Goal: Navigation & Orientation: Locate item on page

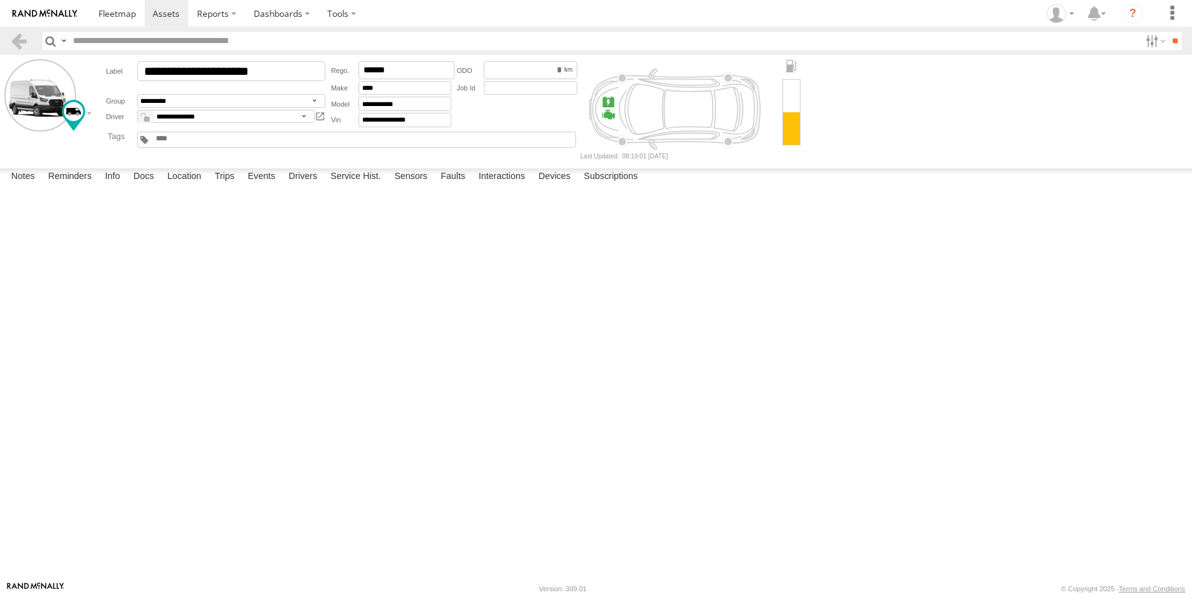
select select "*****"
click at [127, 21] on link at bounding box center [117, 13] width 55 height 27
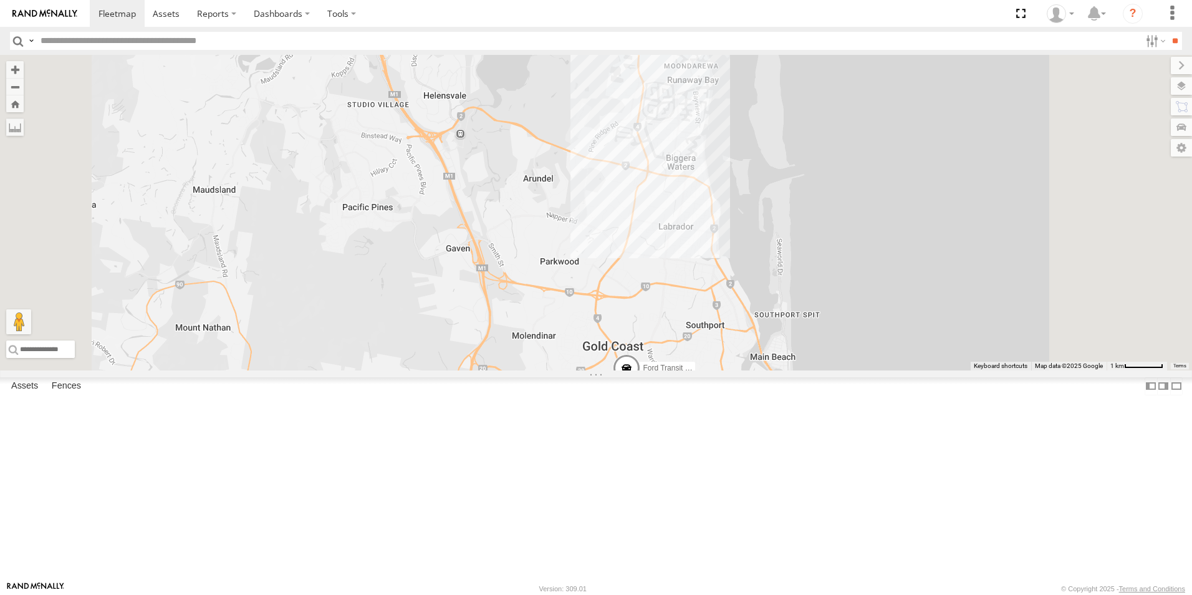
drag, startPoint x: 814, startPoint y: 507, endPoint x: 811, endPoint y: 475, distance: 32.5
click at [811, 370] on div "Hino Truck Ford transit (Little) Ford Transit (New) Renault Iveco Old Ford Van …" at bounding box center [596, 212] width 1192 height 315
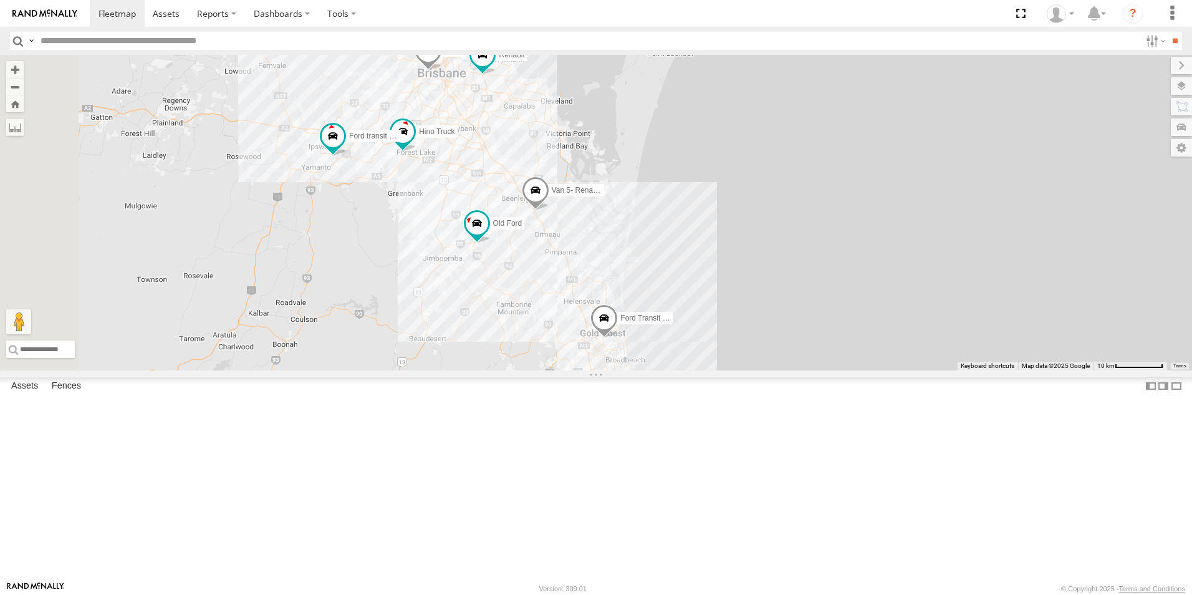
click at [652, 335] on div "Hino Truck Ford transit (Little) Ford Transit (New) Renault Iveco Old Ford Van …" at bounding box center [596, 212] width 1192 height 315
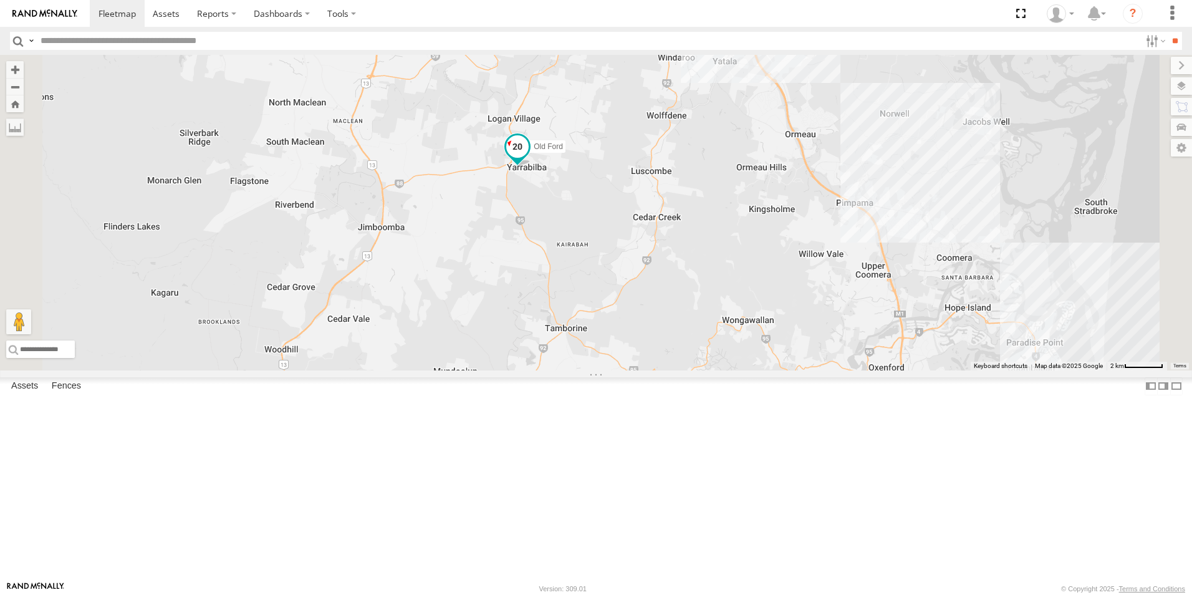
click at [563, 151] on span "Old Ford" at bounding box center [547, 147] width 29 height 9
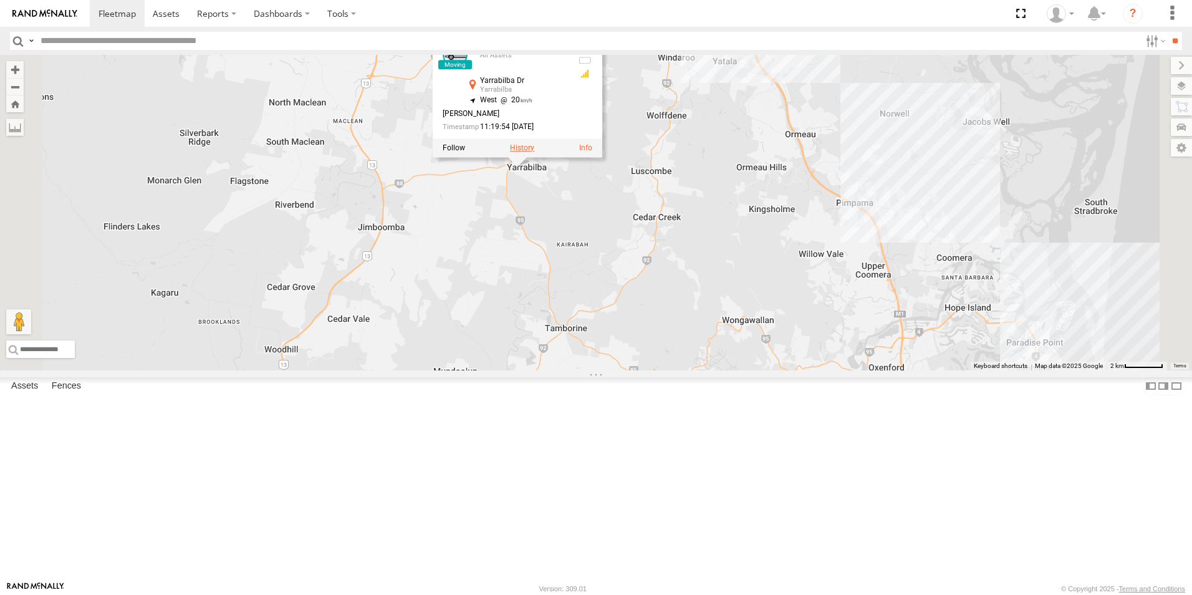
click at [534, 153] on label at bounding box center [522, 148] width 24 height 9
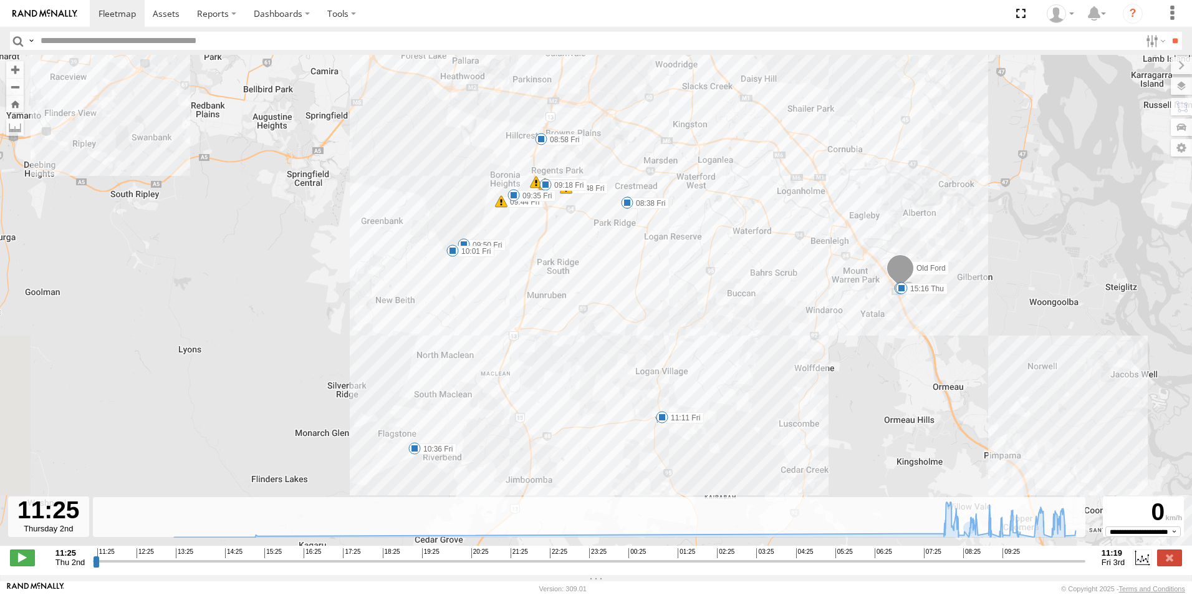
drag, startPoint x: 922, startPoint y: 544, endPoint x: 969, endPoint y: 540, distance: 46.9
click at [972, 542] on div "← Move left → Move right ↑ Move up ↓ Move down + Zoom in - Zoom out Home Jump l…" at bounding box center [596, 315] width 1192 height 520
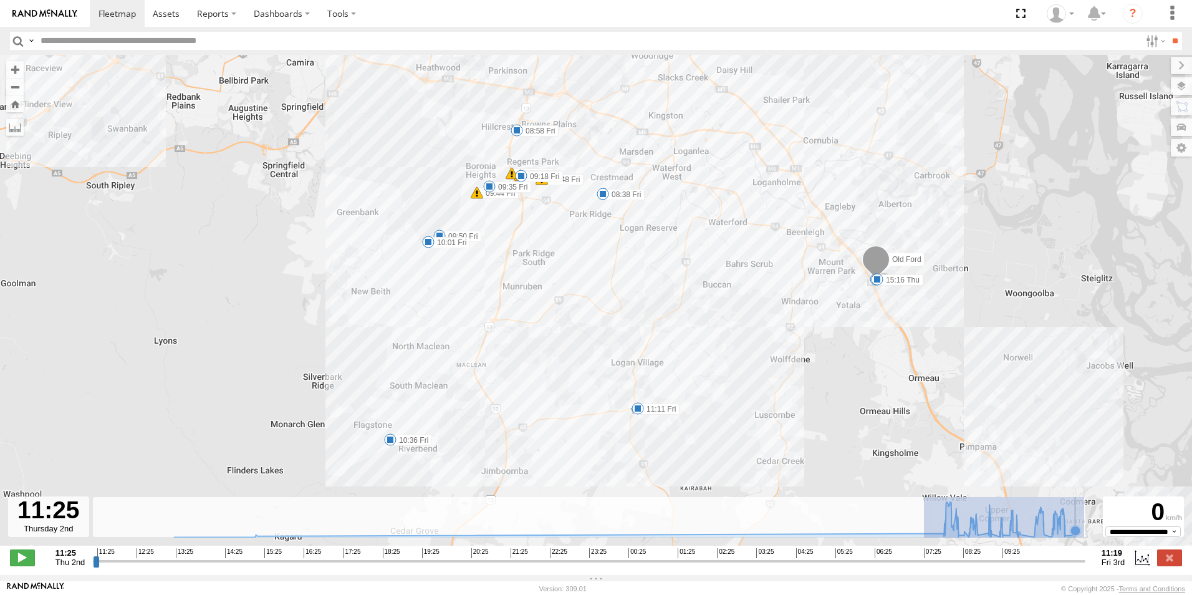
drag, startPoint x: 974, startPoint y: 525, endPoint x: 1086, endPoint y: 535, distance: 112.6
click at [1086, 535] on div "← Move left → Move right ↑ Move up ↓ Move down + Zoom in - Zoom out Home Jump l…" at bounding box center [596, 315] width 1192 height 520
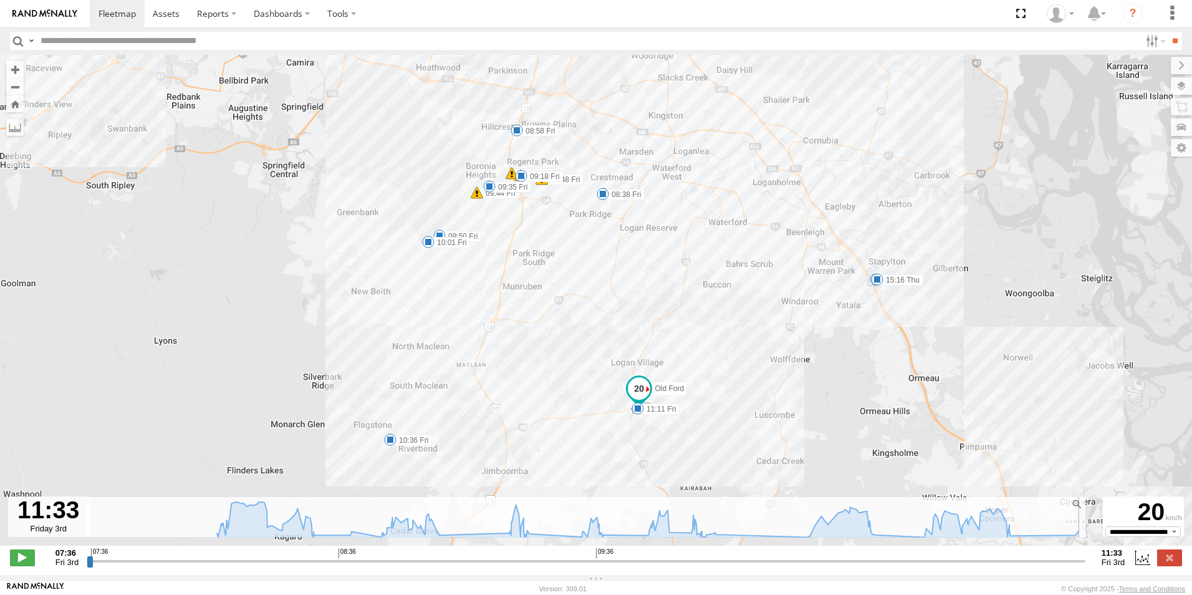
drag, startPoint x: 192, startPoint y: 568, endPoint x: 1116, endPoint y: 565, distance: 924.3
click at [1085, 565] on input "range" at bounding box center [586, 561] width 998 height 12
click at [1179, 565] on label at bounding box center [1169, 557] width 25 height 16
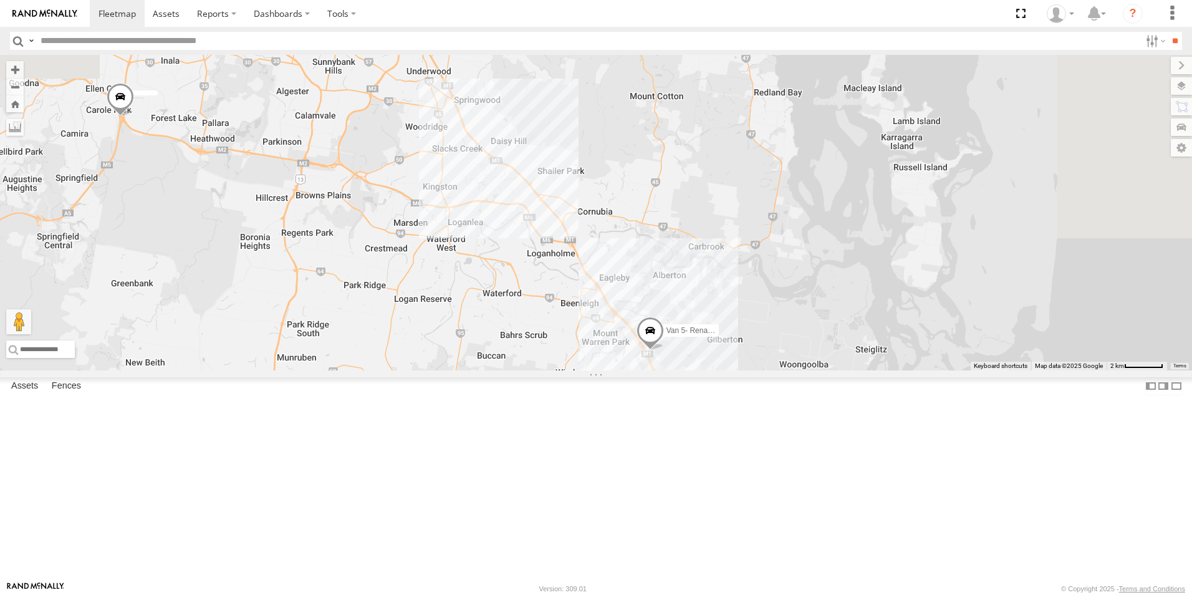
drag, startPoint x: 758, startPoint y: 306, endPoint x: 638, endPoint y: 577, distance: 296.6
click at [657, 594] on html at bounding box center [596, 297] width 1192 height 595
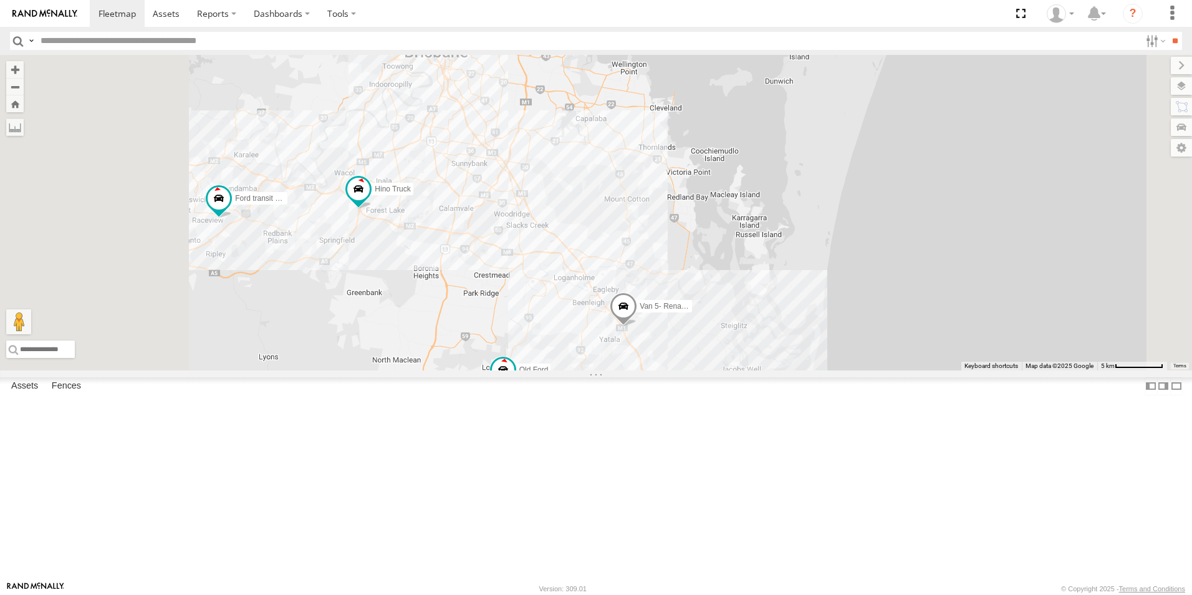
drag, startPoint x: 463, startPoint y: 315, endPoint x: 560, endPoint y: 344, distance: 100.8
click at [562, 344] on div "Hino Truck Ford transit (Little) Old Ford Van 5- Renault Master - 052•LI8 Renau…" at bounding box center [596, 212] width 1192 height 315
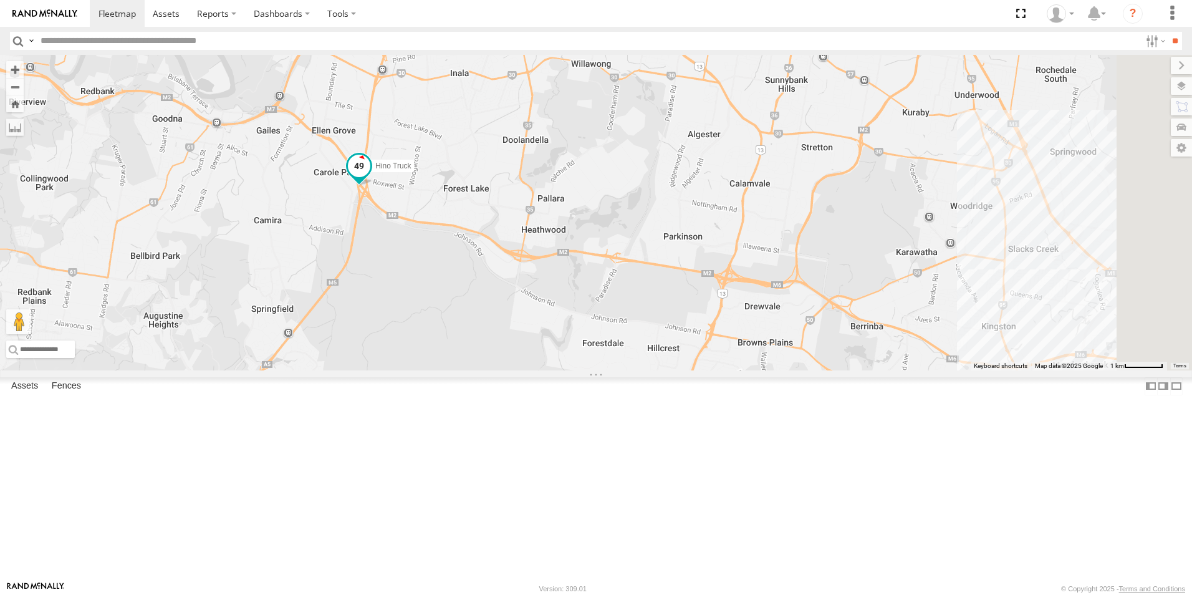
click at [370, 177] on span at bounding box center [359, 166] width 22 height 22
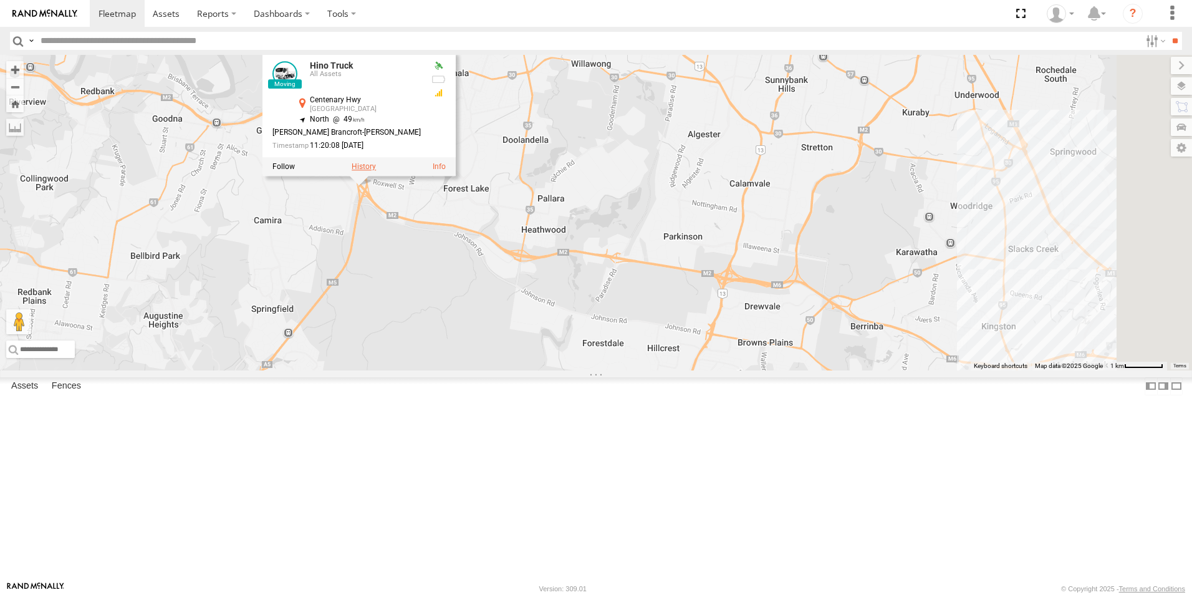
click at [376, 171] on label at bounding box center [364, 167] width 24 height 9
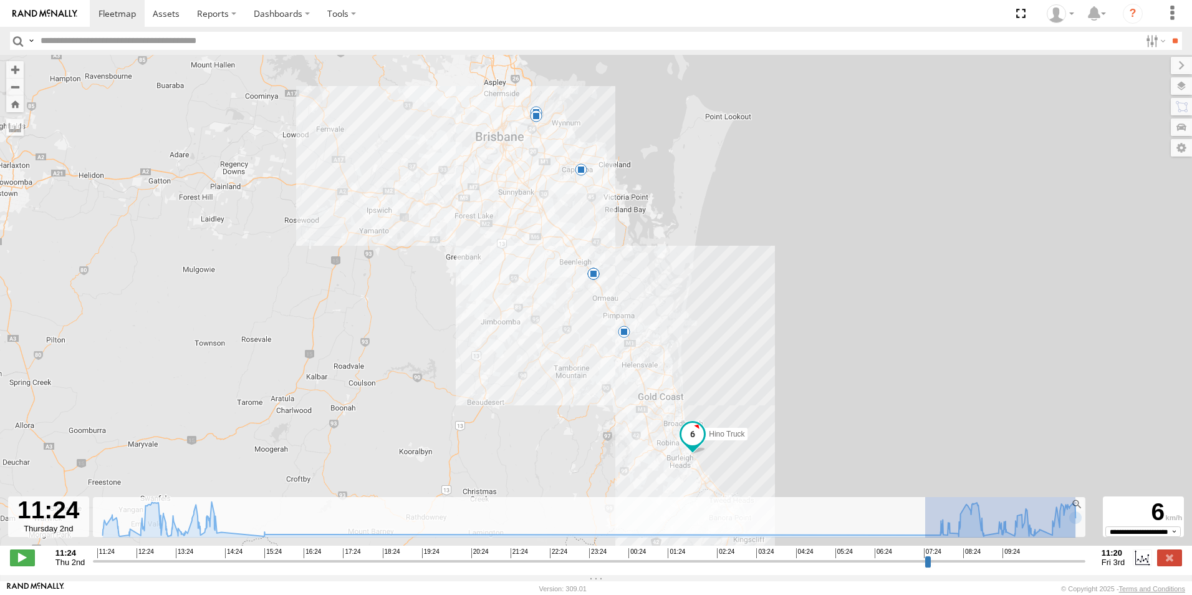
drag, startPoint x: 927, startPoint y: 520, endPoint x: 1084, endPoint y: 526, distance: 157.8
click at [1112, 545] on div "**********" at bounding box center [596, 558] width 1192 height 26
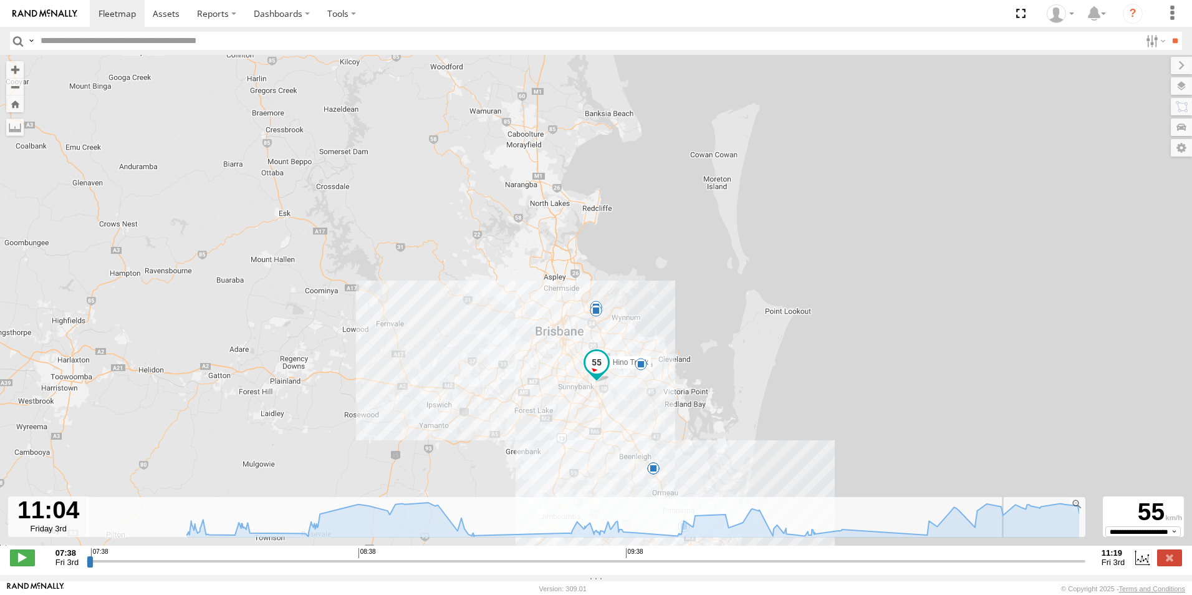
drag, startPoint x: 90, startPoint y: 570, endPoint x: 1010, endPoint y: 432, distance: 929.6
click at [1010, 555] on input "range" at bounding box center [586, 561] width 998 height 12
click at [1171, 562] on label at bounding box center [1169, 557] width 25 height 16
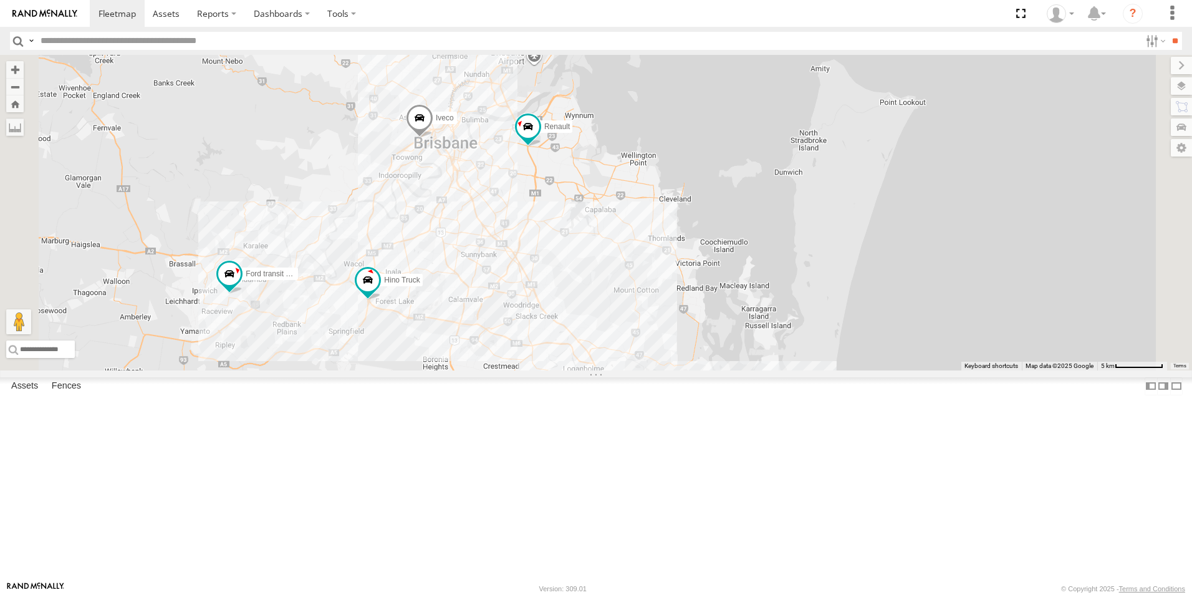
drag, startPoint x: 639, startPoint y: 227, endPoint x: 651, endPoint y: 345, distance: 117.8
click at [651, 345] on div "Hino Truck Ford transit (Little) Renault Iveco Old Ford Van 5- Renault Master -…" at bounding box center [596, 212] width 1192 height 315
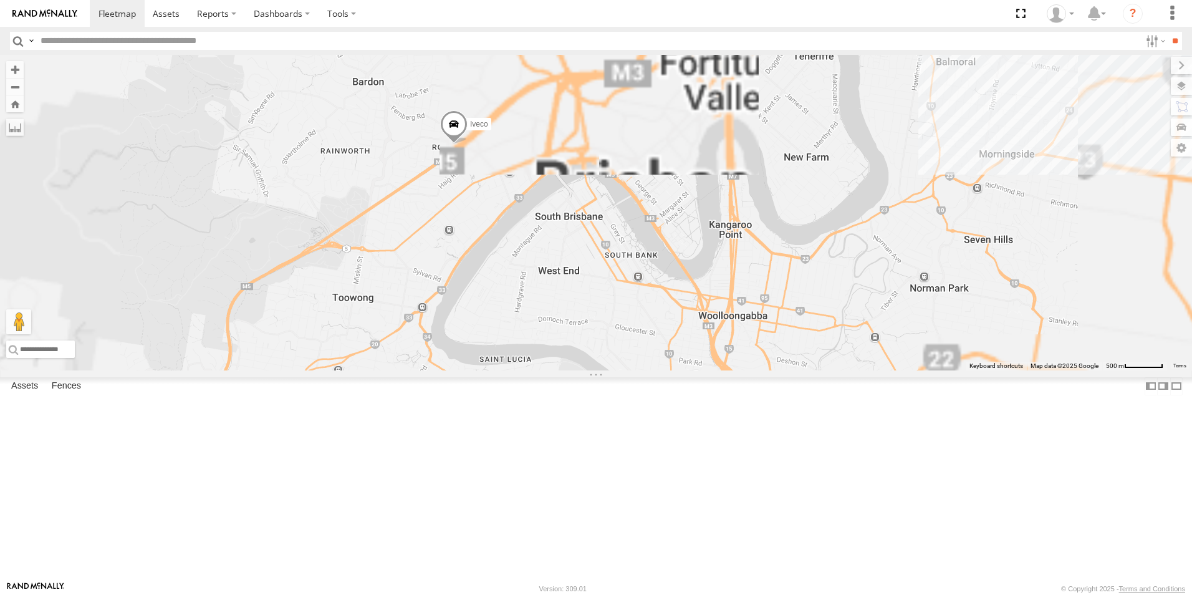
drag, startPoint x: 591, startPoint y: 208, endPoint x: 613, endPoint y: 271, distance: 66.6
click at [613, 271] on div "Hino Truck Ford transit (Little) Renault Iveco Old Ford Van 5- Renault Master -…" at bounding box center [596, 212] width 1192 height 315
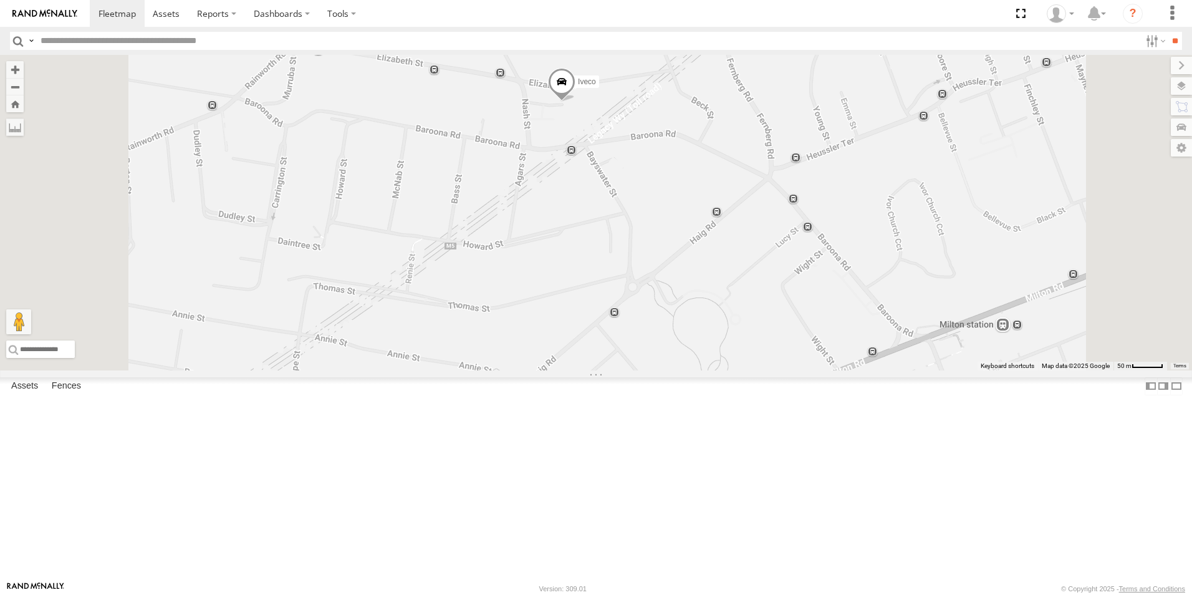
drag, startPoint x: 706, startPoint y: 160, endPoint x: 682, endPoint y: 246, distance: 89.0
click at [682, 247] on div "Hino Truck Ford transit (Little) Renault Iveco Old Ford Van 5- Renault Master -…" at bounding box center [596, 212] width 1192 height 315
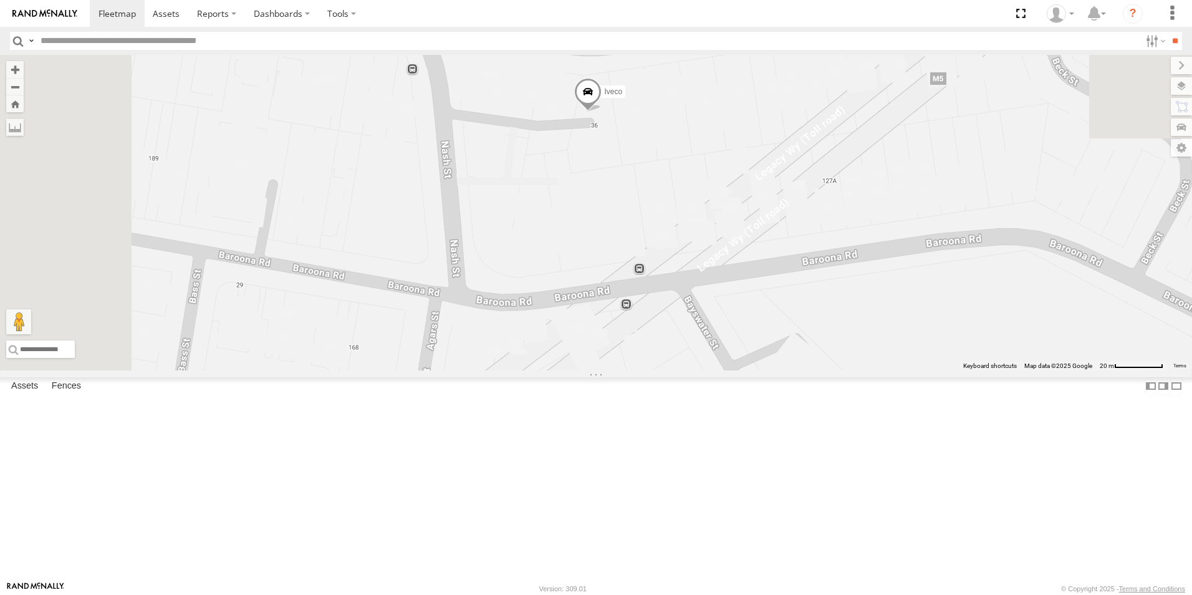
drag, startPoint x: 696, startPoint y: 158, endPoint x: 785, endPoint y: 491, distance: 345.0
click at [790, 370] on div "Hino Truck Ford transit (Little) Renault Iveco Old Ford Van 5- Renault Master -…" at bounding box center [596, 212] width 1192 height 315
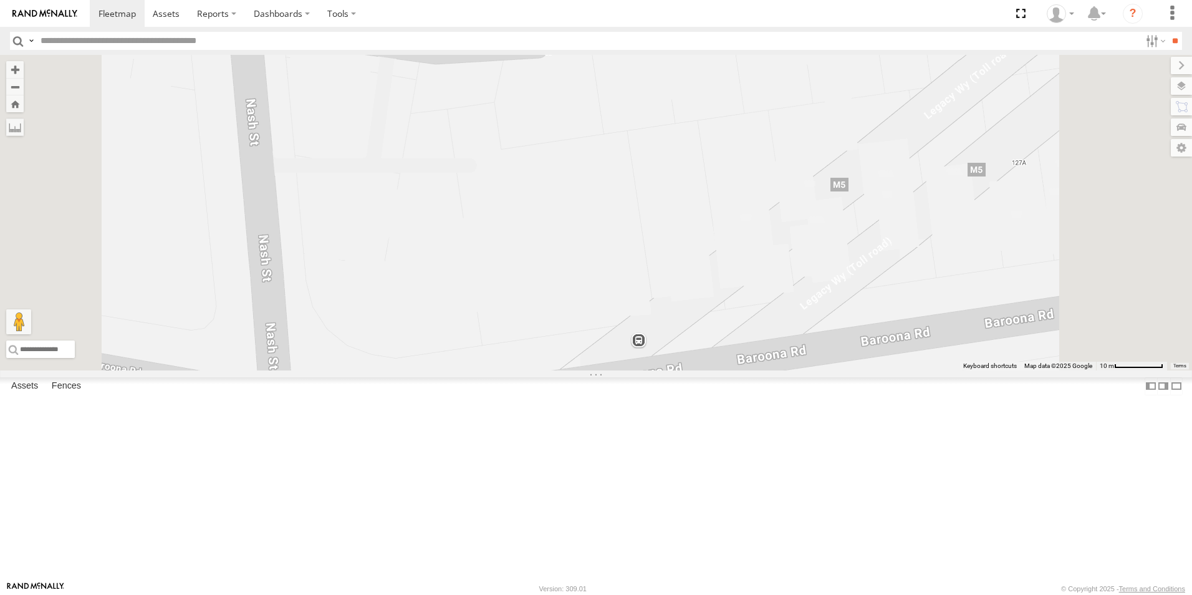
click at [573, 13] on label "Iveco" at bounding box center [557, 7] width 31 height 12
click at [553, 12] on label at bounding box center [541, 8] width 24 height 9
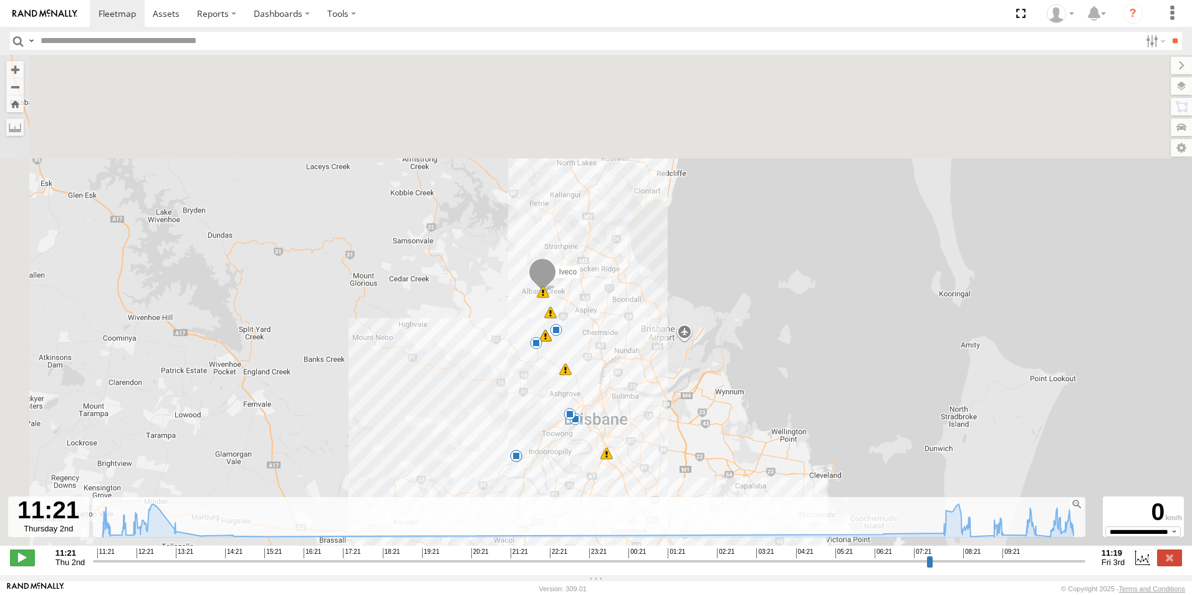
drag, startPoint x: 532, startPoint y: 160, endPoint x: 527, endPoint y: 317, distance: 157.8
click at [591, 360] on div "Iveco 11:21 Thu 11:25 Thu 11:35 Thu 11:53 Thu 11:53 Thu 11:58 Thu 12:16 Thu 13:…" at bounding box center [596, 307] width 1192 height 504
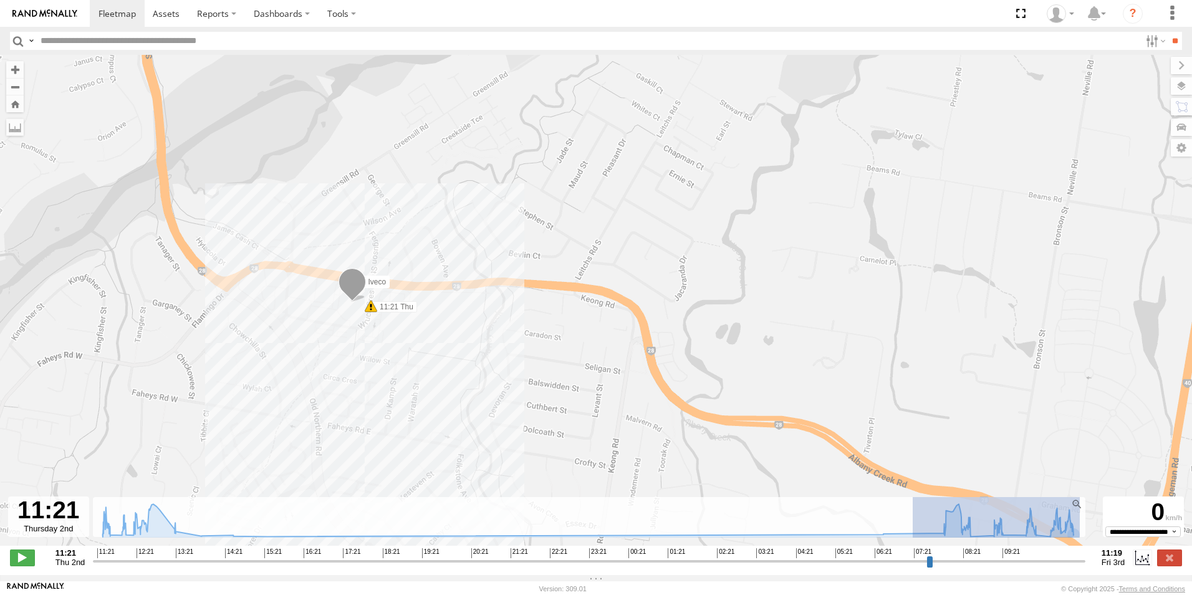
drag, startPoint x: 912, startPoint y: 523, endPoint x: 1093, endPoint y: 524, distance: 180.1
click at [1093, 524] on div "← Move left → Move right ↑ Move up ↓ Move down + Zoom in - Zoom out Home Jump l…" at bounding box center [596, 315] width 1192 height 520
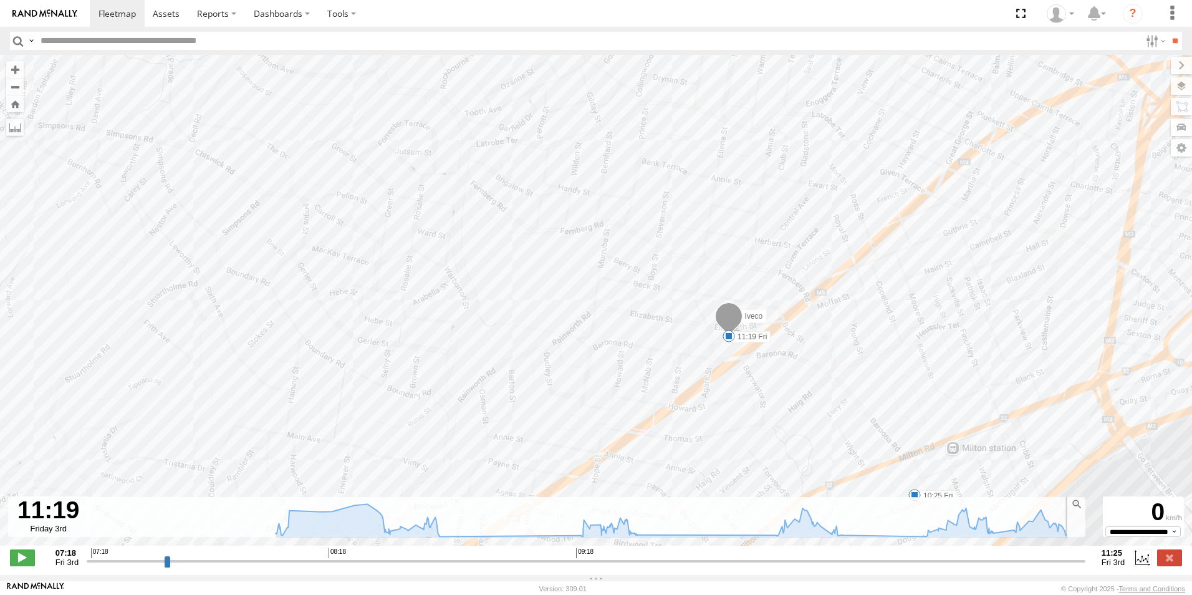
drag, startPoint x: 224, startPoint y: 567, endPoint x: 1055, endPoint y: 528, distance: 832.3
type input "**********"
click at [1055, 555] on input "range" at bounding box center [586, 561] width 998 height 12
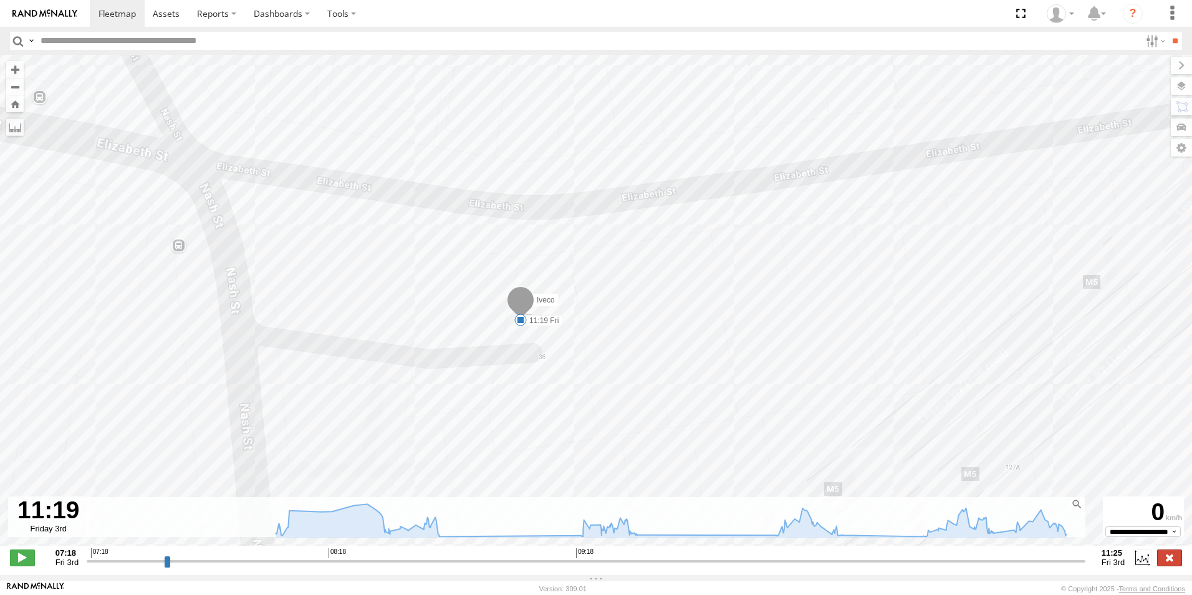
click at [1170, 565] on label at bounding box center [1169, 557] width 25 height 16
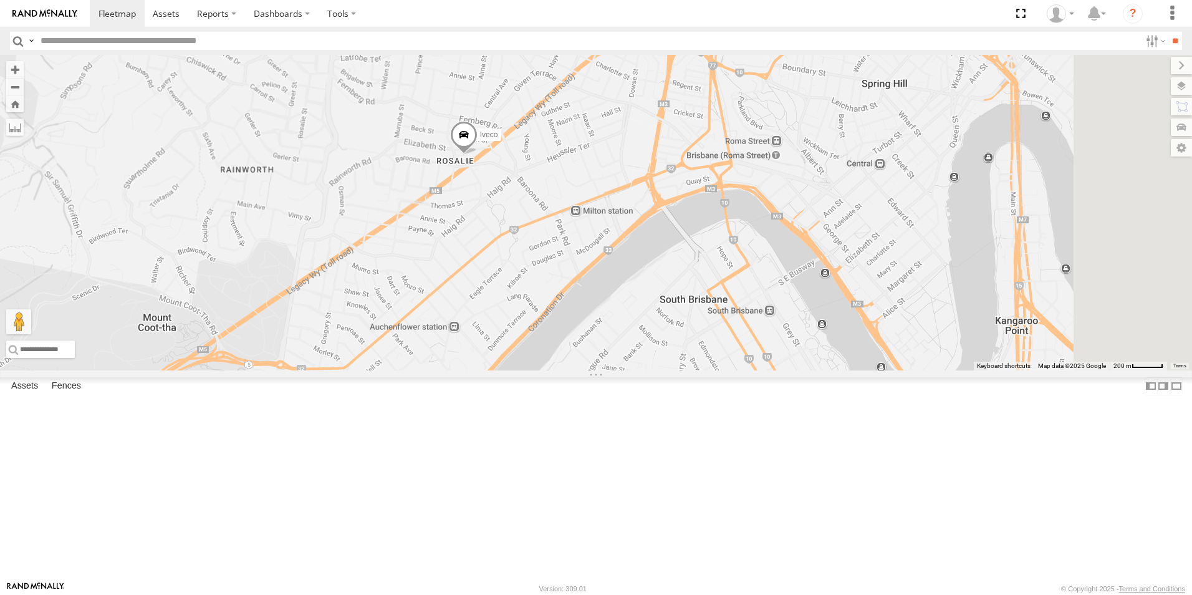
drag, startPoint x: 752, startPoint y: 466, endPoint x: 538, endPoint y: 204, distance: 338.0
click at [535, 198] on div "Iveco" at bounding box center [596, 212] width 1192 height 315
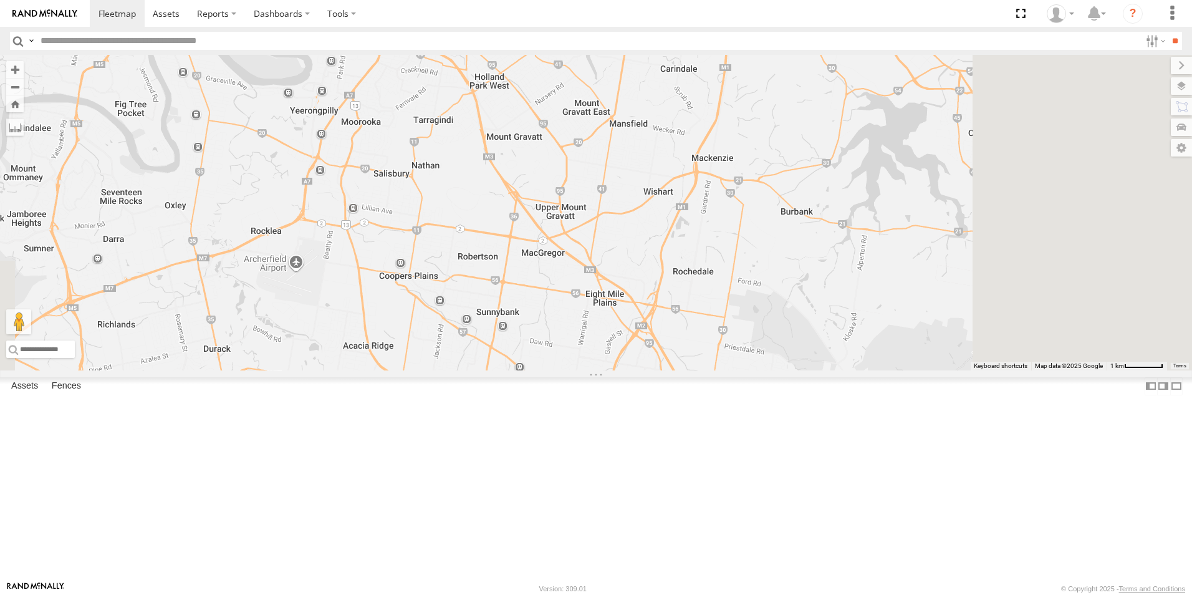
drag, startPoint x: 755, startPoint y: 426, endPoint x: 505, endPoint y: 64, distance: 440.8
click at [505, 64] on div "Iveco Renault" at bounding box center [596, 212] width 1192 height 315
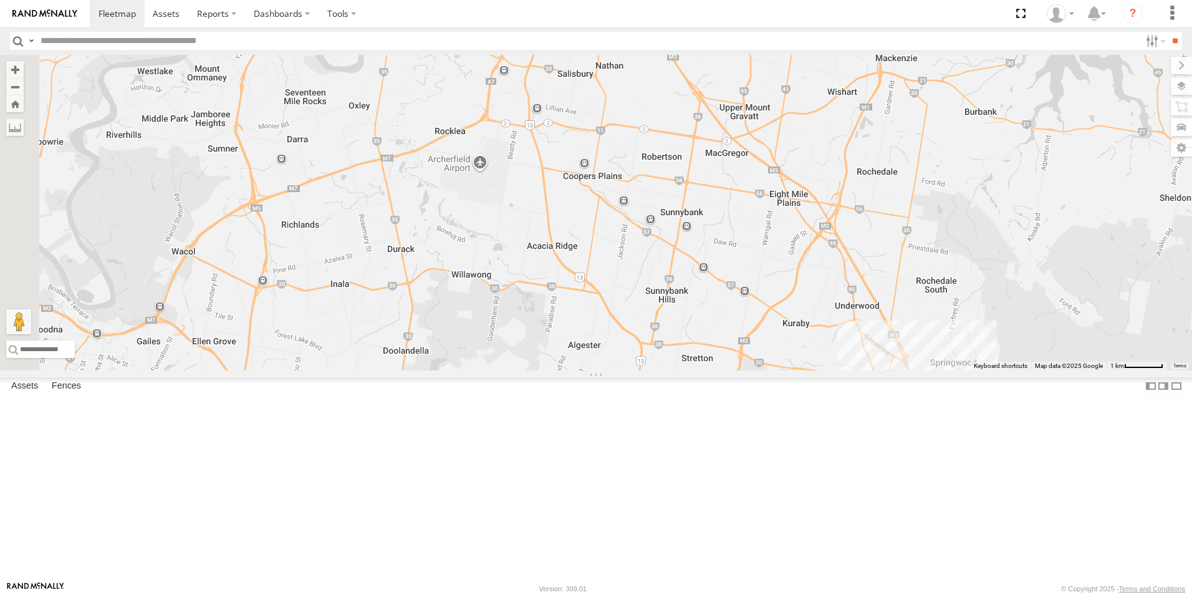
drag, startPoint x: 578, startPoint y: 343, endPoint x: 751, endPoint y: 261, distance: 192.1
click at [768, 257] on div "Iveco Renault" at bounding box center [596, 212] width 1192 height 315
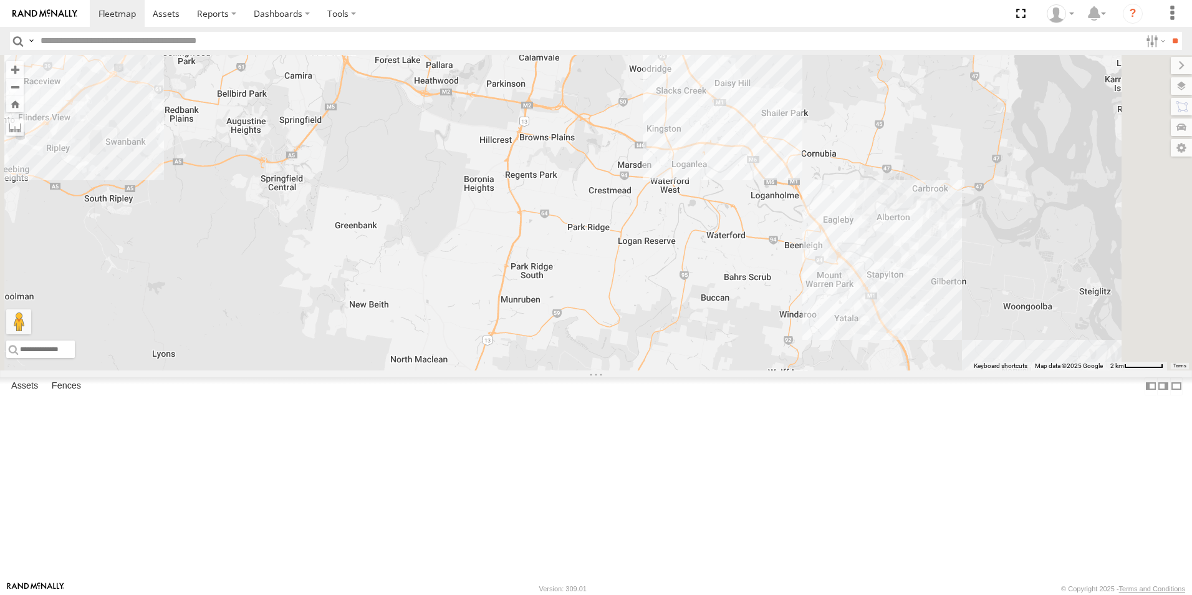
drag, startPoint x: 644, startPoint y: 371, endPoint x: 571, endPoint y: 151, distance: 231.2
click at [563, 140] on div "Iveco Renault Hino Truck" at bounding box center [596, 212] width 1192 height 315
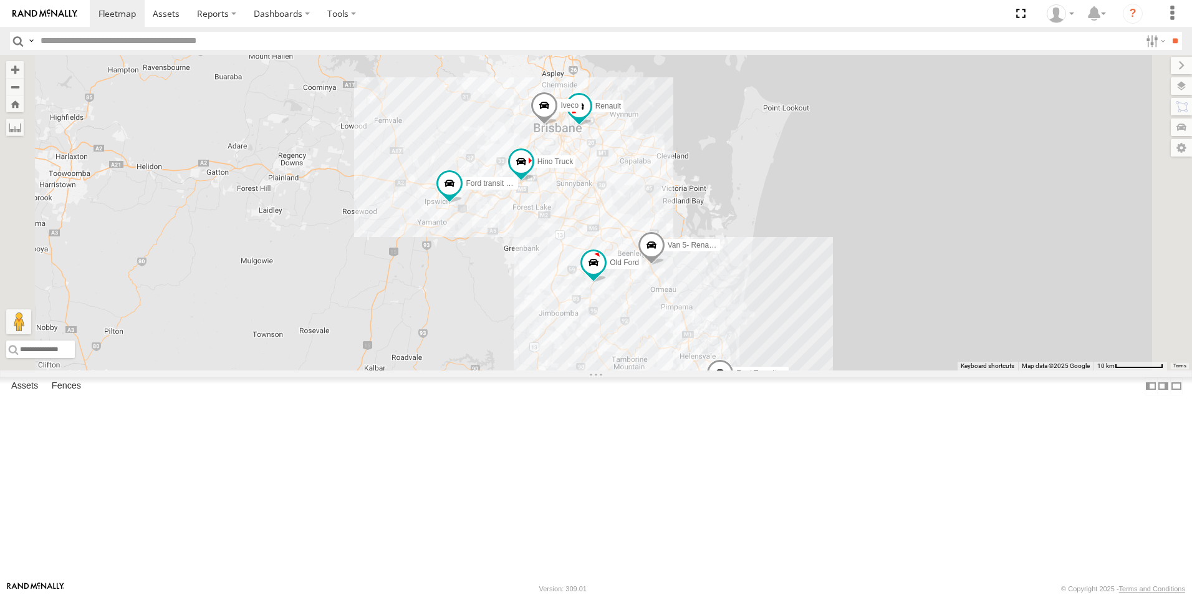
drag, startPoint x: 726, startPoint y: 166, endPoint x: 762, endPoint y: 307, distance: 144.7
click at [765, 309] on div "Hino Truck Ford transit (Little) Old Ford Van 5- Renault Master - 052•LI8 Ford …" at bounding box center [596, 212] width 1192 height 315
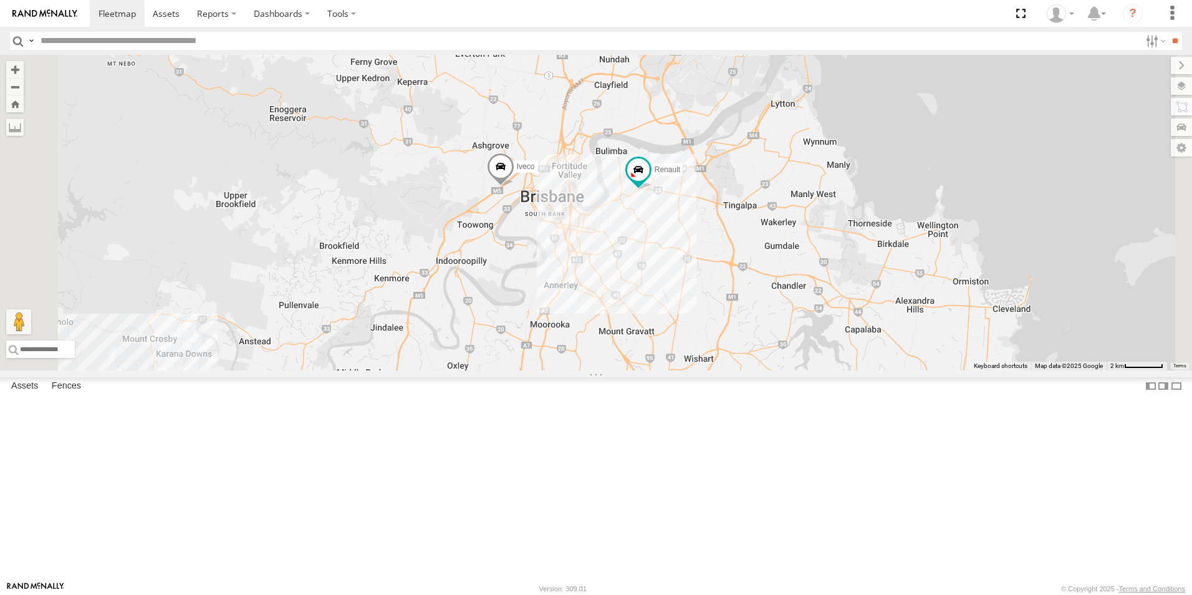
drag, startPoint x: 737, startPoint y: 228, endPoint x: 832, endPoint y: 481, distance: 270.4
click at [836, 370] on div "Hino Truck Ford transit (Little) Old Ford Van 5- Renault Master - 052•LI8 Ford …" at bounding box center [596, 212] width 1192 height 315
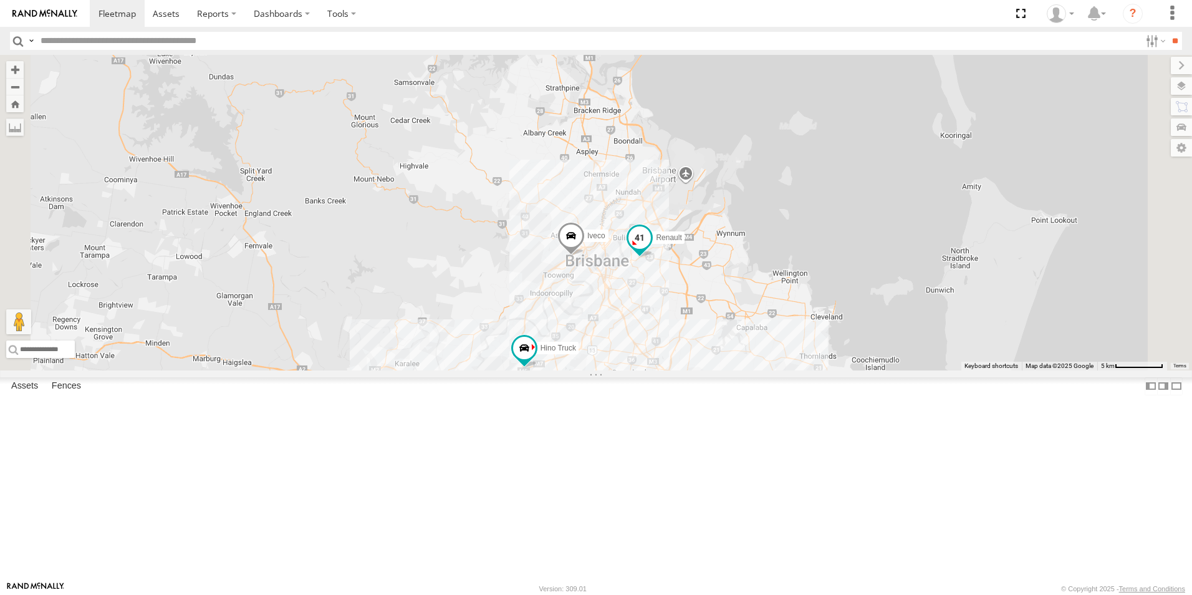
click at [681, 242] on span "Renault" at bounding box center [669, 237] width 26 height 9
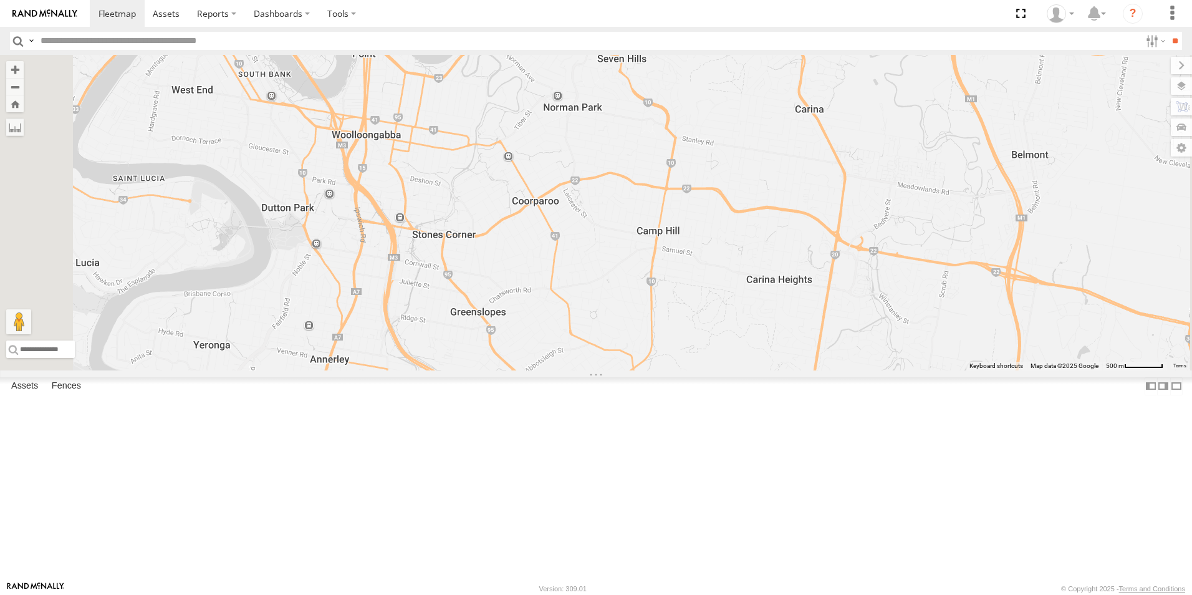
drag, startPoint x: 797, startPoint y: 250, endPoint x: 773, endPoint y: 412, distance: 163.8
click at [774, 370] on div "Hino Truck Ford transit (Little) Old Ford Van 5- Renault Master - 052•LI8 Ford …" at bounding box center [596, 212] width 1192 height 315
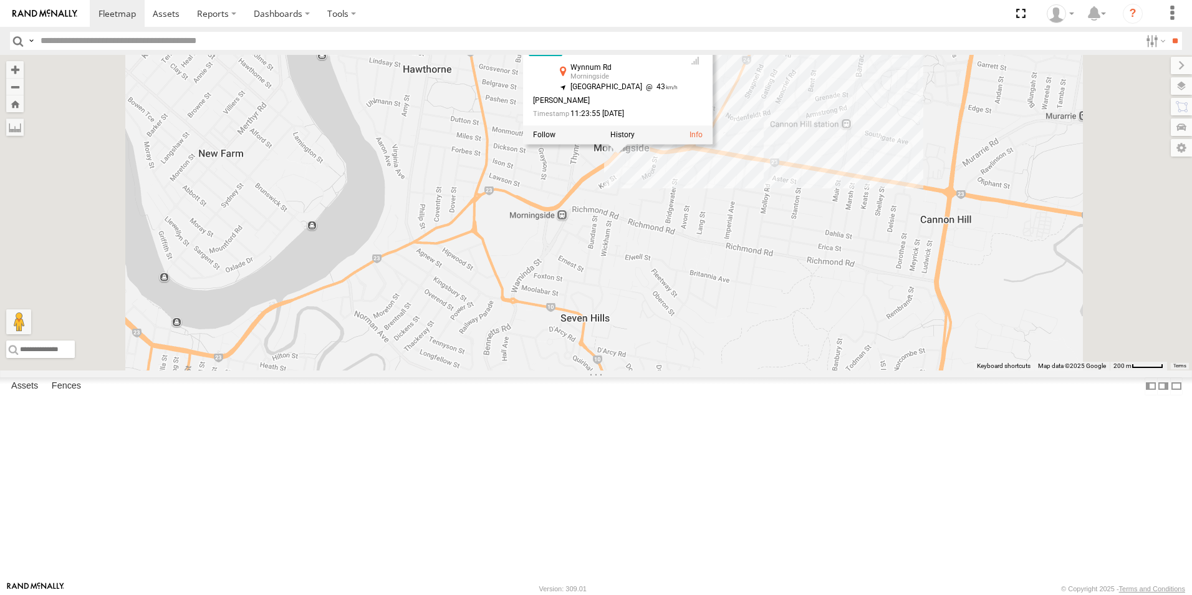
drag, startPoint x: 760, startPoint y: 221, endPoint x: 763, endPoint y: 336, distance: 115.3
click at [765, 337] on div "Hino Truck Ford transit (Little) Old Ford Van 5- Renault Master - 052•LI8 Ford …" at bounding box center [596, 212] width 1192 height 315
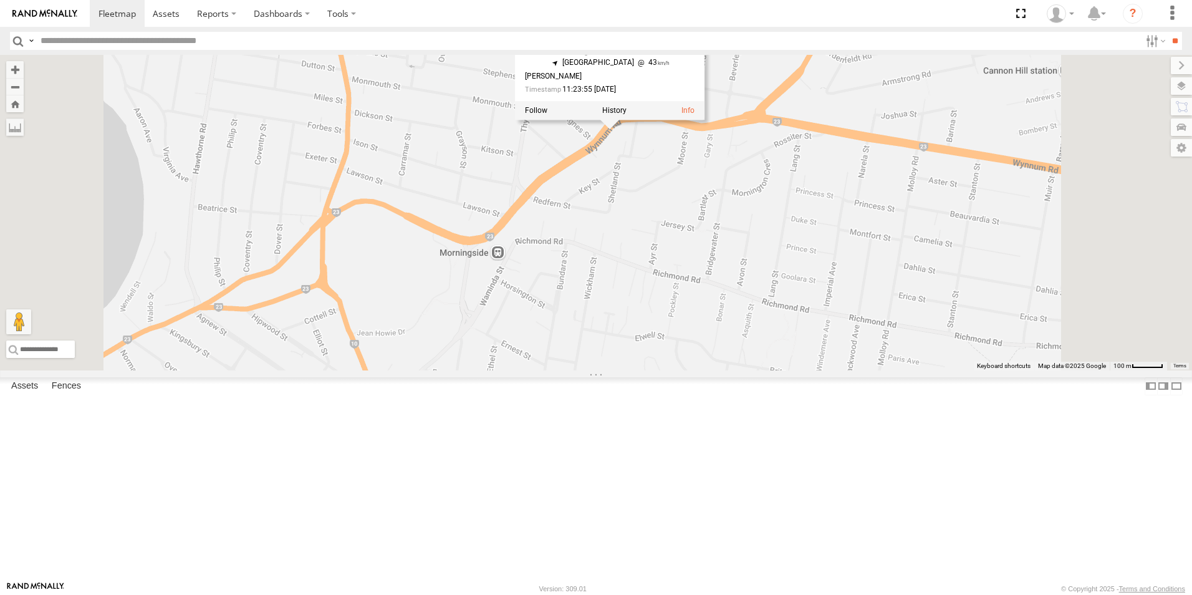
click at [782, 277] on div "Hino Truck Ford transit (Little) Old Ford Van 5- Renault Master - 052•LI8 Ford …" at bounding box center [596, 212] width 1192 height 315
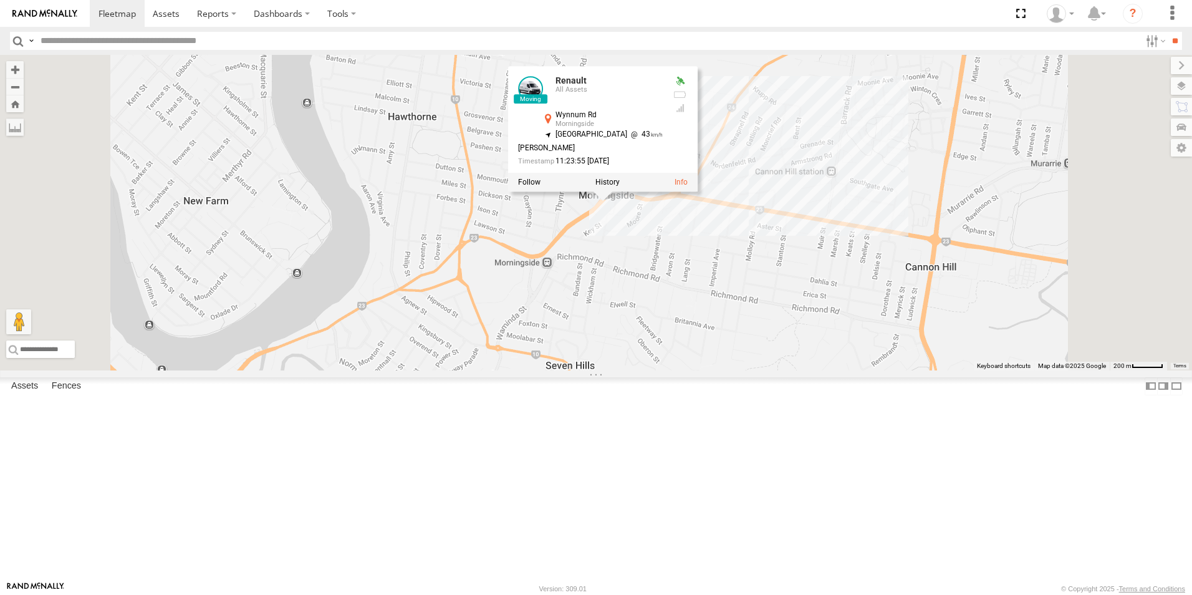
drag, startPoint x: 874, startPoint y: 258, endPoint x: 854, endPoint y: 325, distance: 69.6
click at [854, 325] on div "Hino Truck Ford transit (Little) Old Ford Van 5- Renault Master - 052•LI8 Ford …" at bounding box center [596, 212] width 1192 height 315
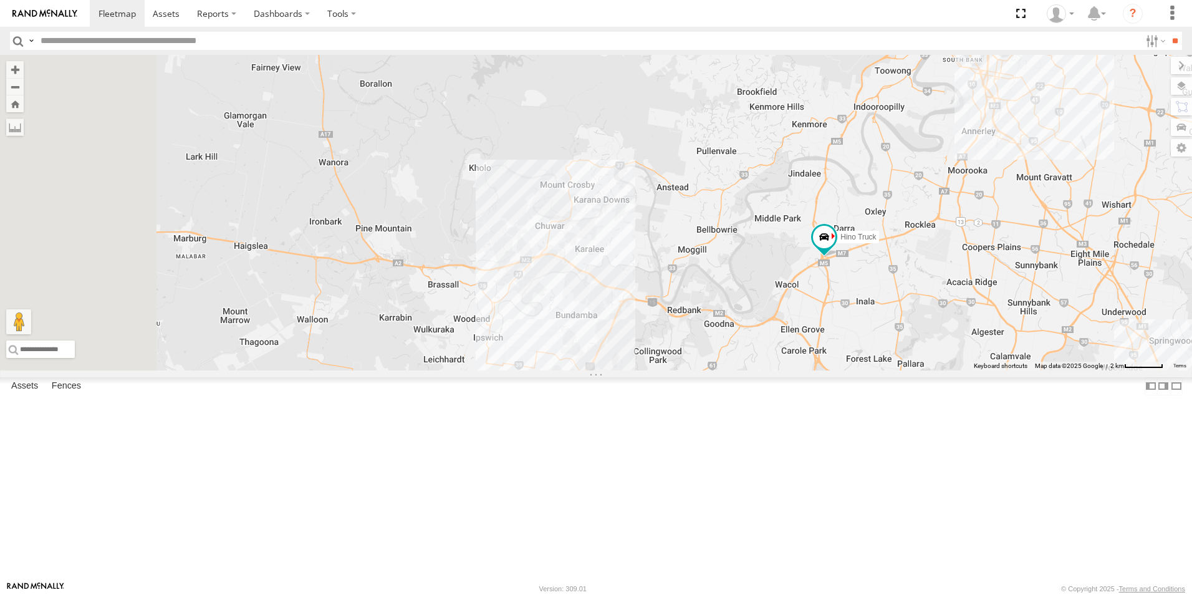
drag, startPoint x: 379, startPoint y: 357, endPoint x: 941, endPoint y: 155, distance: 597.3
click at [941, 155] on div "Renault Hino Truck Iveco" at bounding box center [596, 212] width 1192 height 315
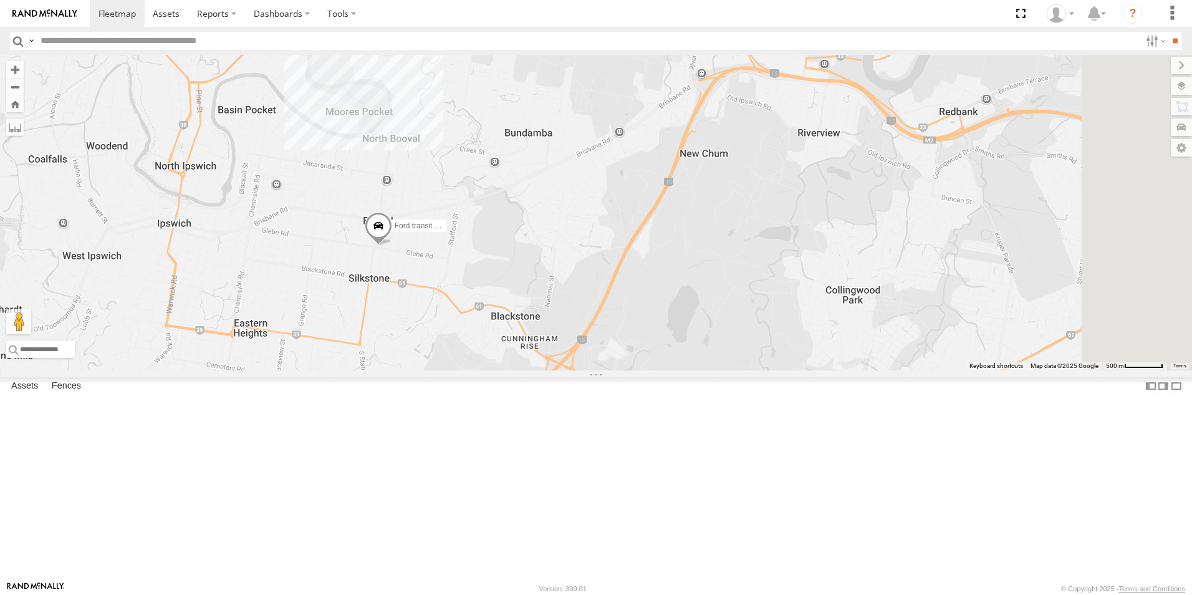
drag, startPoint x: 853, startPoint y: 404, endPoint x: 660, endPoint y: 352, distance: 199.7
click at [660, 352] on div "Renault Hino Truck Iveco Ford transit (Little)" at bounding box center [596, 212] width 1192 height 315
